Goal: Task Accomplishment & Management: Complete application form

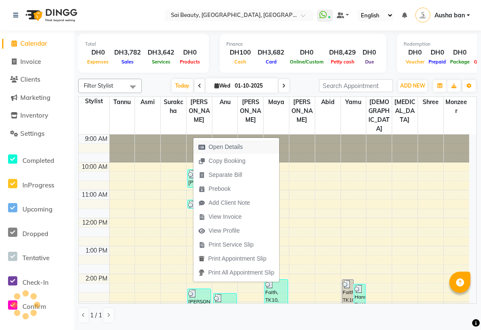
click at [238, 146] on span "Open Details" at bounding box center [225, 146] width 34 height 9
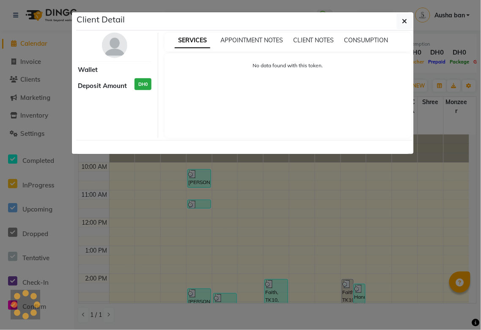
select select "3"
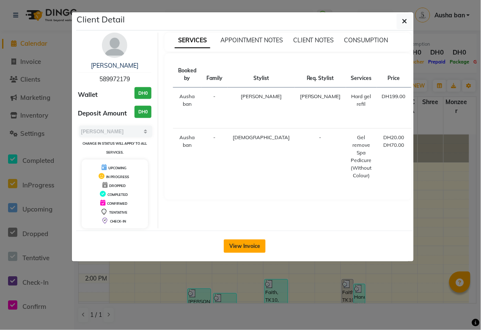
click at [249, 246] on button "View Invoice" at bounding box center [245, 246] width 42 height 14
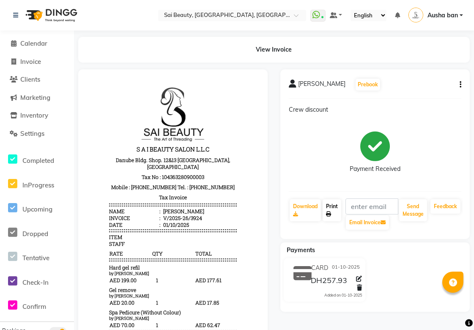
click at [328, 213] on icon at bounding box center [328, 213] width 5 height 5
click at [20, 41] on span "Calendar" at bounding box center [33, 43] width 27 height 8
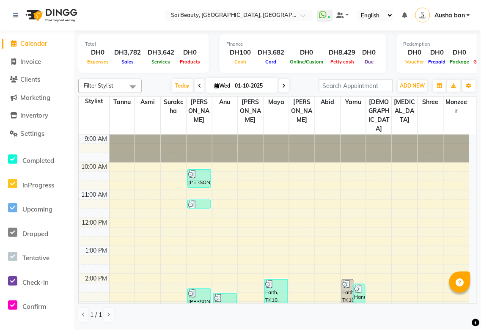
click at [198, 170] on div at bounding box center [199, 174] width 22 height 8
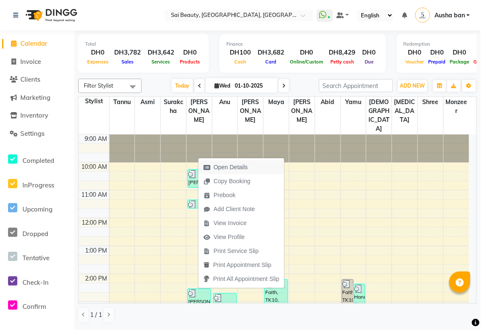
click at [232, 169] on span "Open Details" at bounding box center [230, 167] width 34 height 9
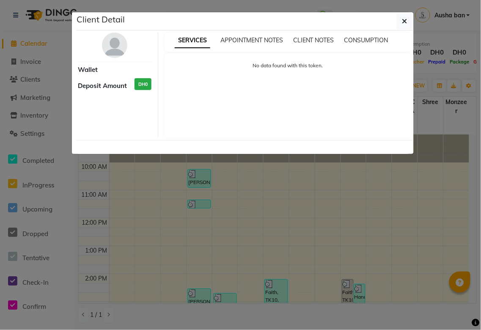
select select "3"
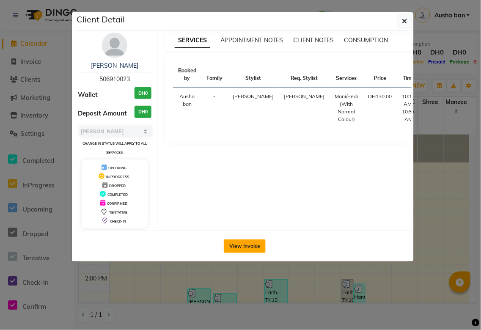
click at [246, 244] on button "View Invoice" at bounding box center [245, 246] width 42 height 14
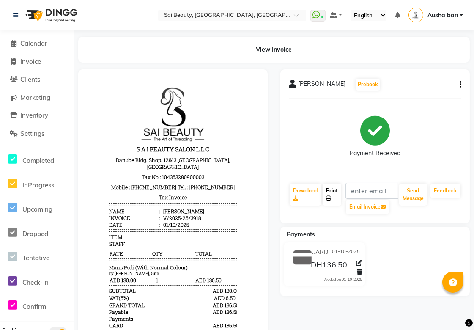
click at [335, 199] on link "Print" at bounding box center [332, 194] width 19 height 22
click at [33, 44] on span "Calendar" at bounding box center [33, 43] width 27 height 8
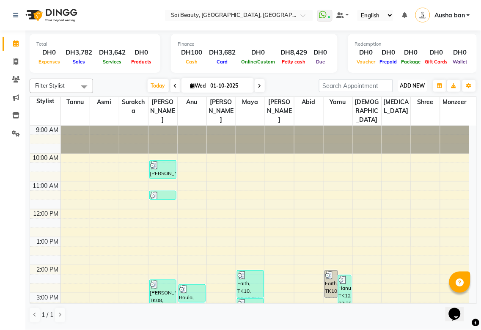
click at [407, 84] on span "ADD NEW" at bounding box center [412, 85] width 25 height 6
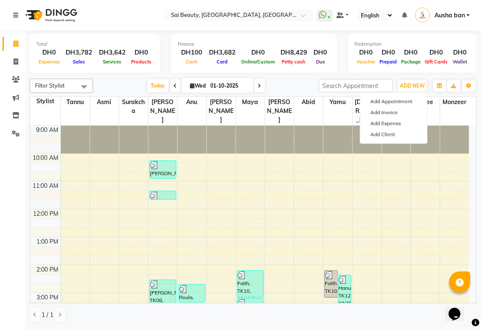
click at [284, 79] on div "Today Wed 01-10-2025" at bounding box center [205, 85] width 217 height 13
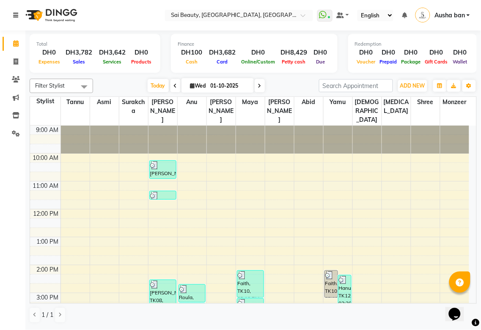
click at [14, 18] on icon at bounding box center [15, 15] width 5 height 6
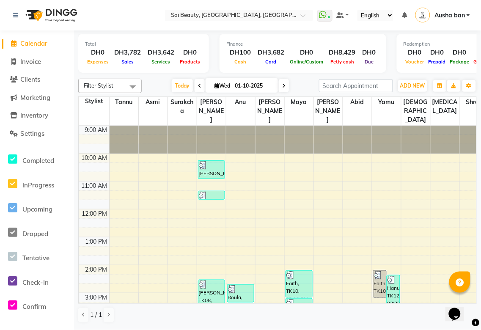
click at [27, 41] on span "Calendar" at bounding box center [33, 43] width 27 height 8
click at [172, 82] on span "Today" at bounding box center [182, 85] width 21 height 13
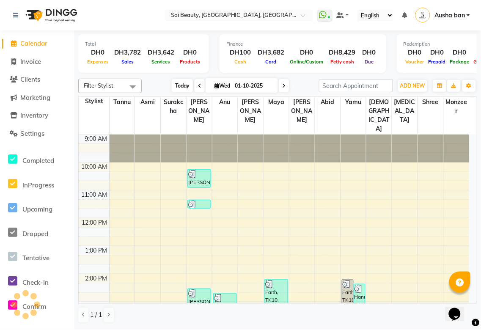
scroll to position [233, 0]
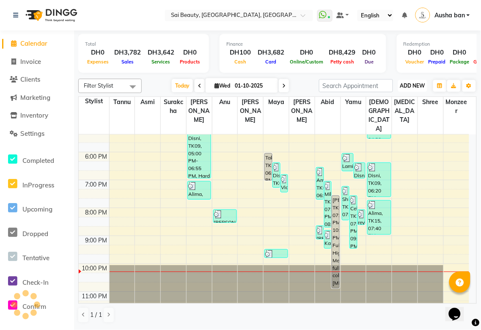
click at [413, 85] on span "ADD NEW" at bounding box center [412, 85] width 25 height 6
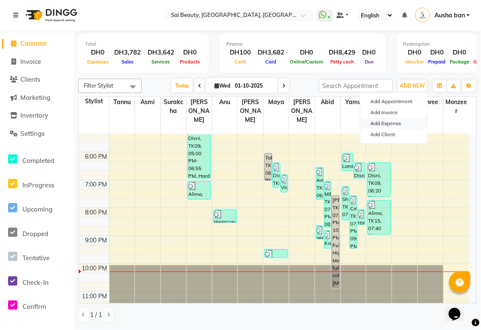
click at [395, 123] on link "Add Expense" at bounding box center [393, 123] width 67 height 11
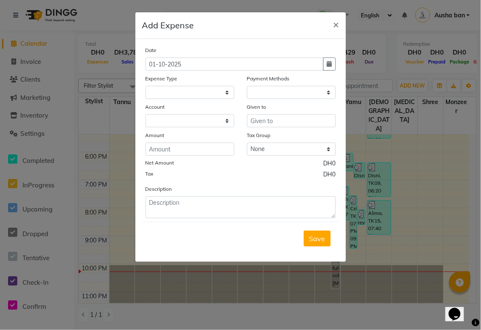
select select
select select "1"
select select "4279"
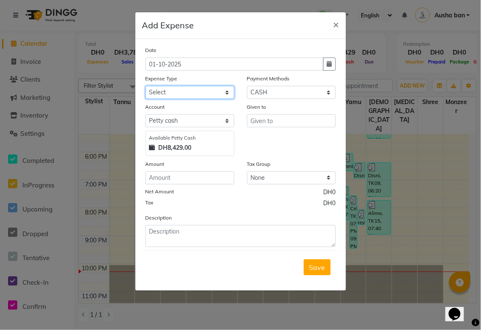
click at [212, 96] on select "Select Advance Salary Bank charges Car maintenance Cash transfer to bank Cash t…" at bounding box center [189, 92] width 89 height 13
select select "20146"
click at [145, 86] on select "Select Advance Salary Bank charges Car maintenance Cash transfer to bank Cash t…" at bounding box center [189, 92] width 89 height 13
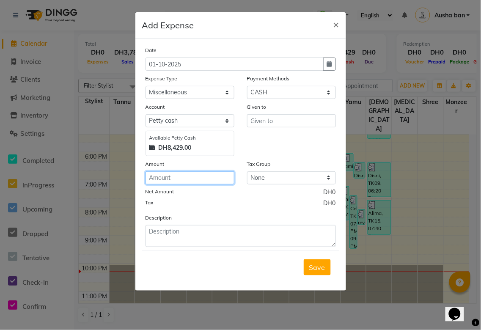
click at [196, 178] on input "number" at bounding box center [189, 177] width 89 height 13
type input "32.36"
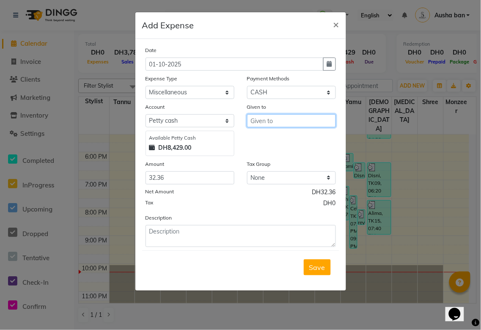
click at [273, 121] on input "text" at bounding box center [291, 120] width 89 height 13
type input "Madam"
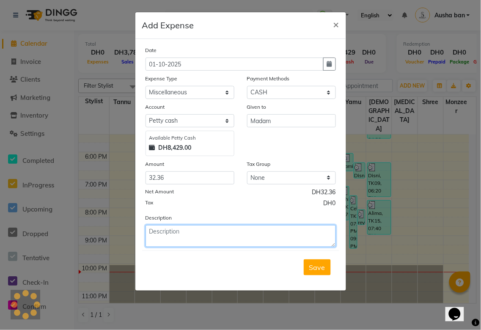
click at [172, 230] on textarea at bounding box center [240, 236] width 190 height 22
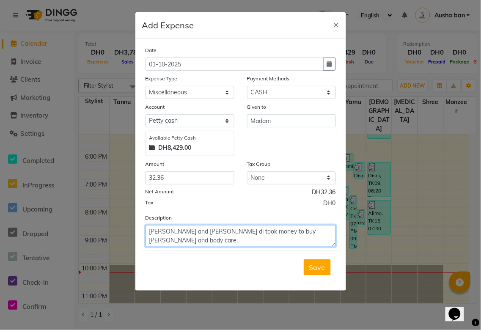
type textarea "Ishu and Maya di took money to buy Teel and body care."
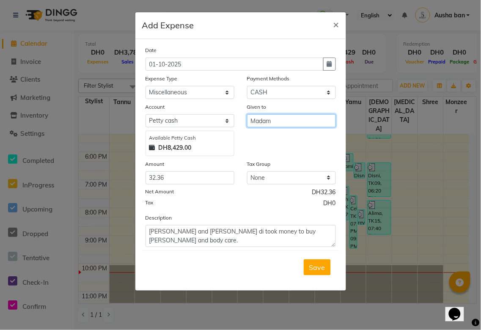
click at [283, 123] on input "Madam" at bounding box center [291, 120] width 89 height 13
type input "Maya and ishu"
click at [315, 265] on span "Save" at bounding box center [317, 267] width 16 height 8
